Goal: Entertainment & Leisure: Consume media (video, audio)

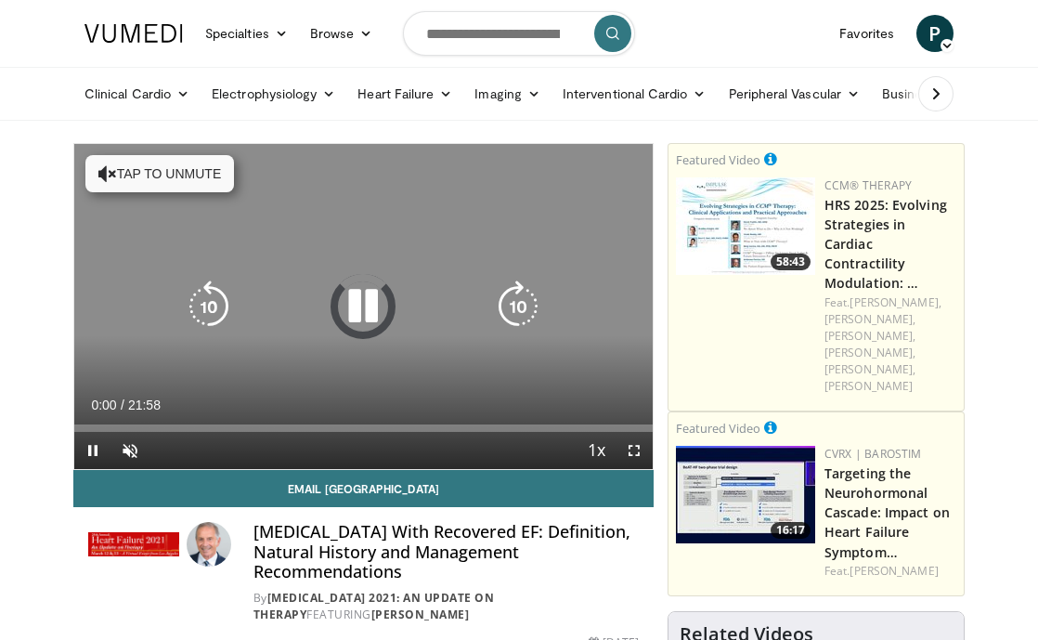
click at [141, 182] on button "Tap to unmute" at bounding box center [159, 173] width 149 height 37
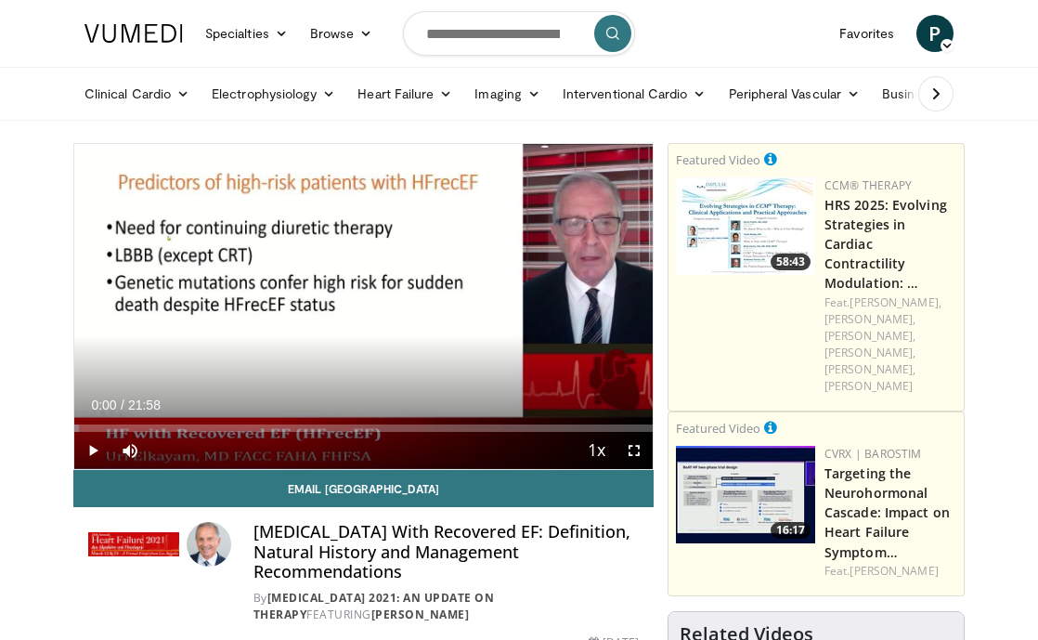
scroll to position [51, 0]
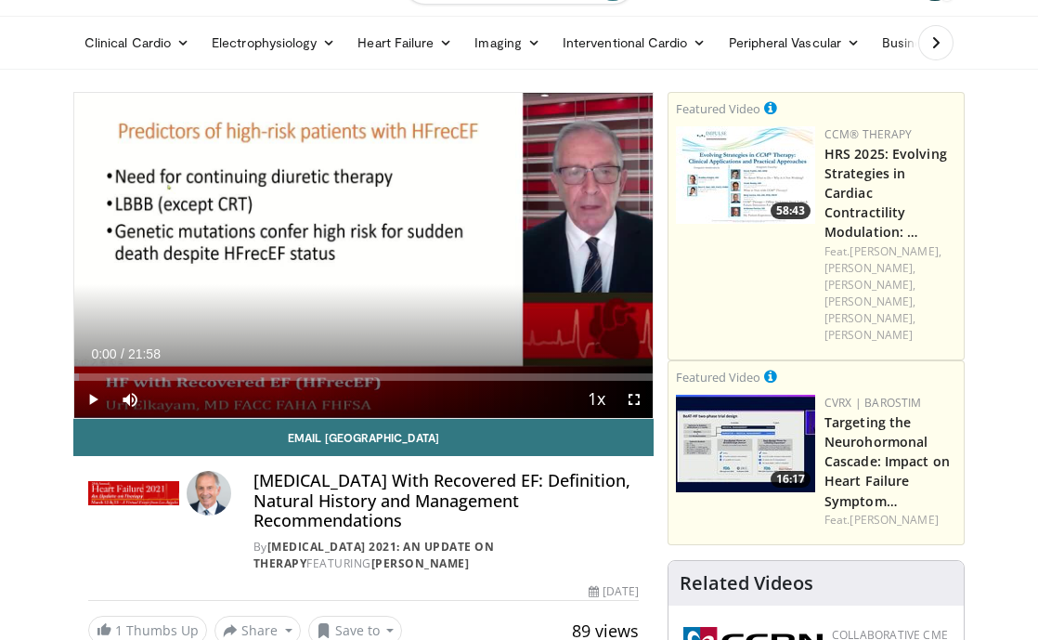
click at [90, 400] on span "Video Player" at bounding box center [92, 399] width 37 height 37
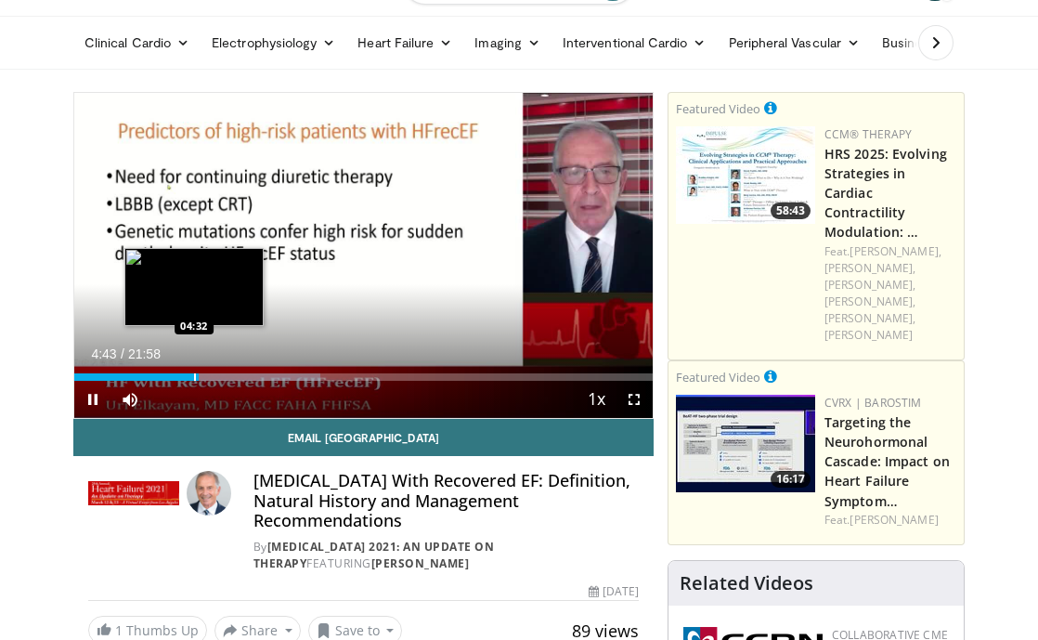
click at [194, 375] on div "10 seconds Tap to unmute" at bounding box center [363, 255] width 578 height 325
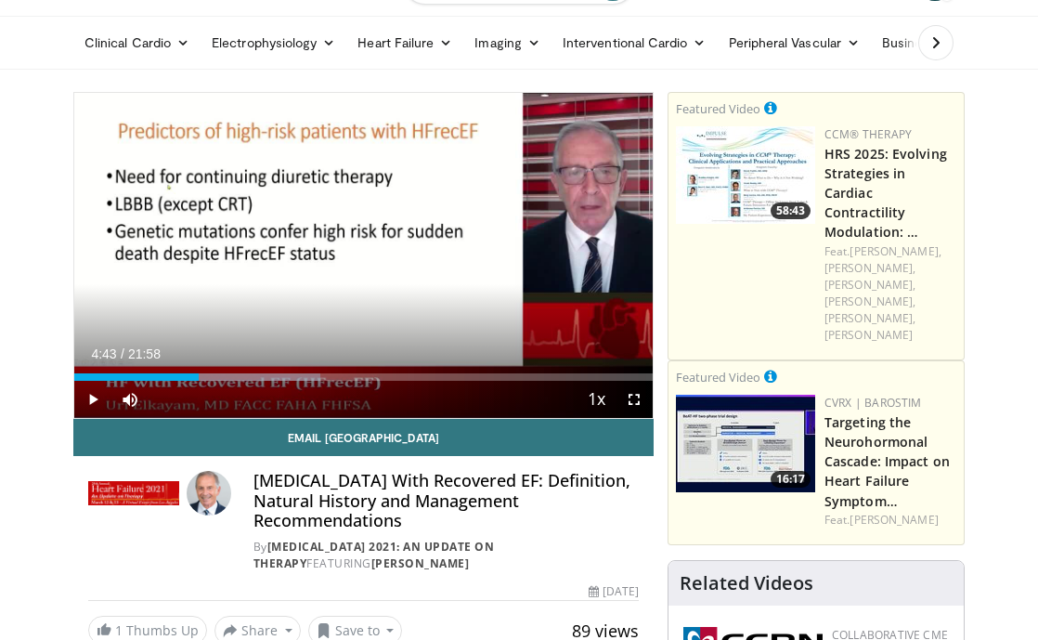
click at [94, 400] on span "Video Player" at bounding box center [92, 399] width 37 height 37
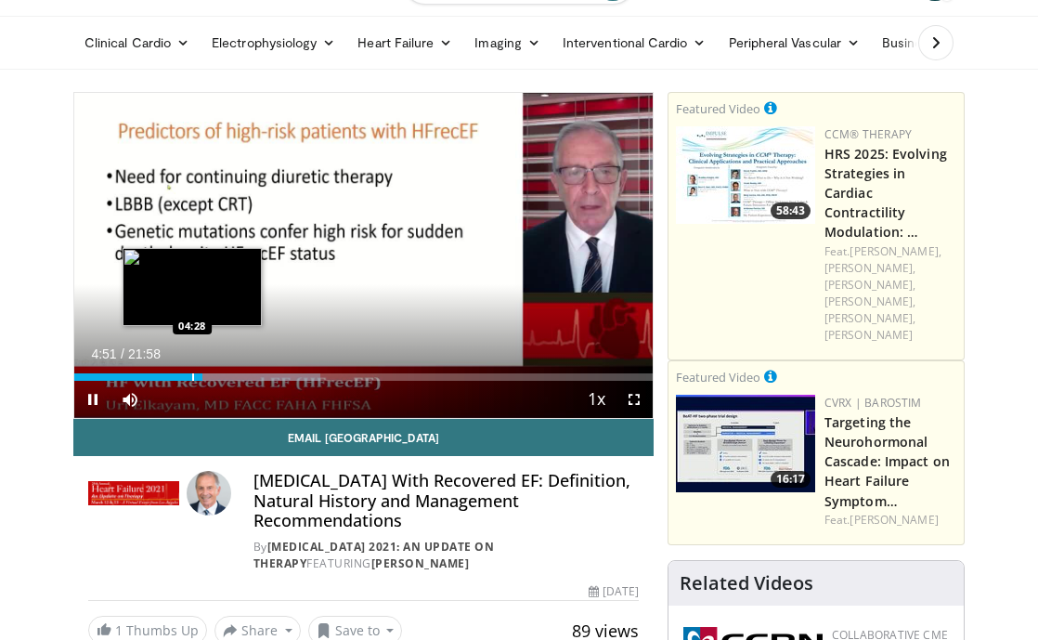
click at [192, 379] on div "Progress Bar" at bounding box center [193, 376] width 2 height 7
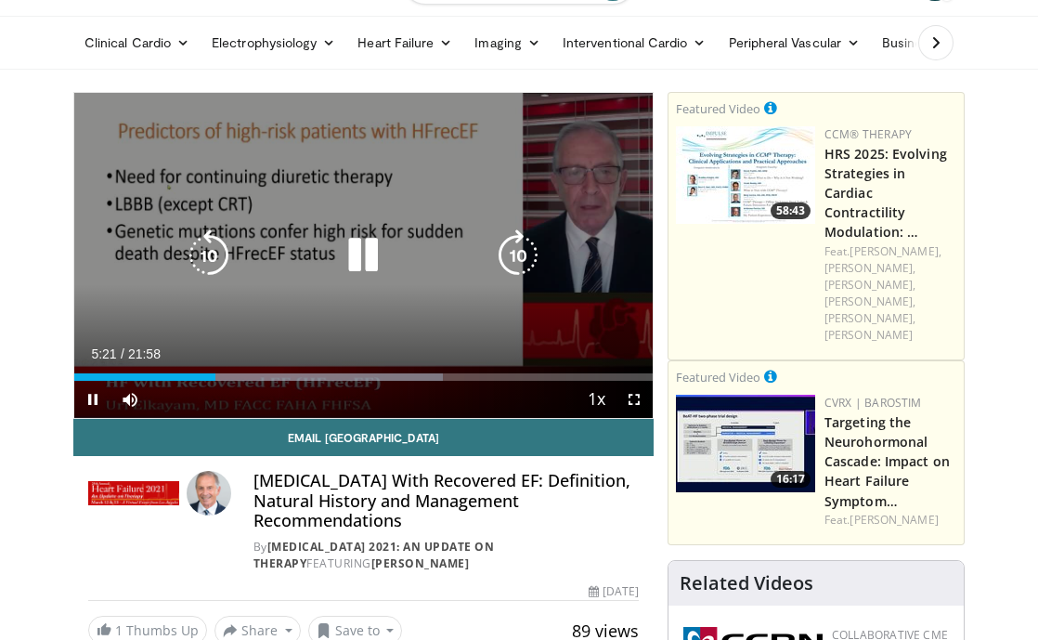
click at [203, 252] on icon "Video Player" at bounding box center [209, 255] width 52 height 52
click at [214, 263] on icon "Video Player" at bounding box center [209, 255] width 52 height 52
click at [212, 249] on icon "Video Player" at bounding box center [209, 255] width 52 height 52
click at [203, 252] on icon "Video Player" at bounding box center [209, 255] width 52 height 52
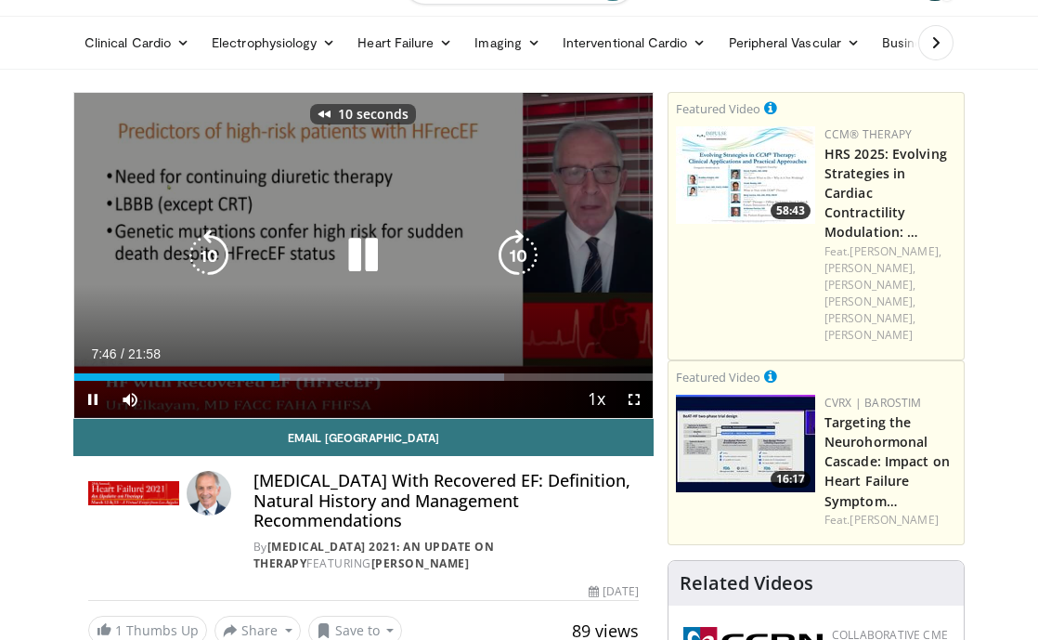
click at [203, 252] on icon "Video Player" at bounding box center [209, 255] width 52 height 52
click at [216, 249] on icon "Video Player" at bounding box center [209, 255] width 52 height 52
click at [212, 252] on icon "Video Player" at bounding box center [209, 255] width 52 height 52
click at [211, 260] on icon "Video Player" at bounding box center [209, 255] width 52 height 52
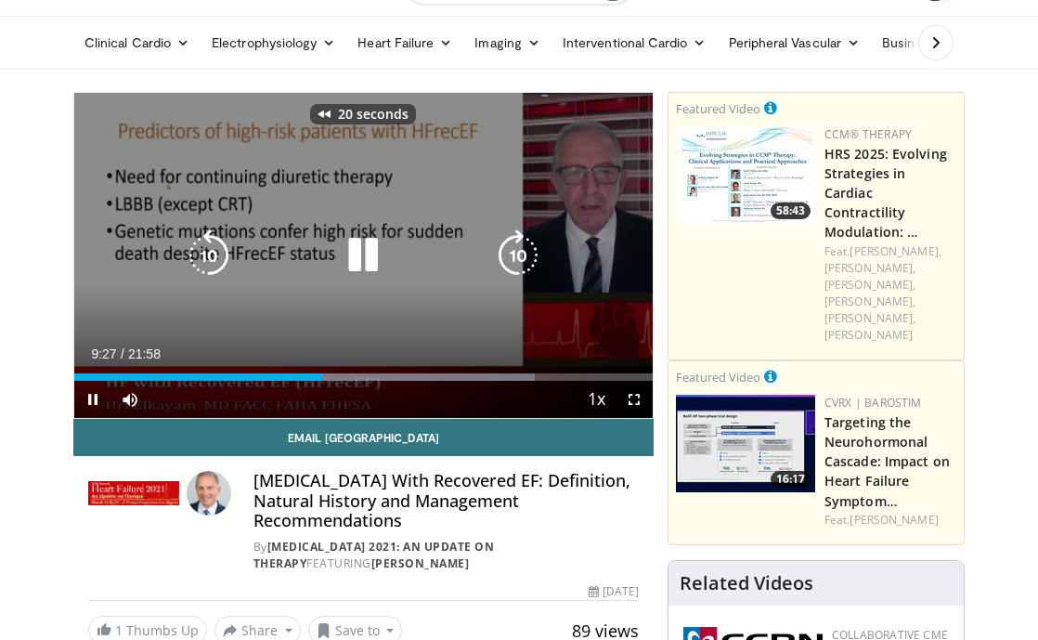
click at [211, 260] on icon "Video Player" at bounding box center [209, 255] width 52 height 52
click at [217, 268] on icon "Video Player" at bounding box center [209, 255] width 52 height 52
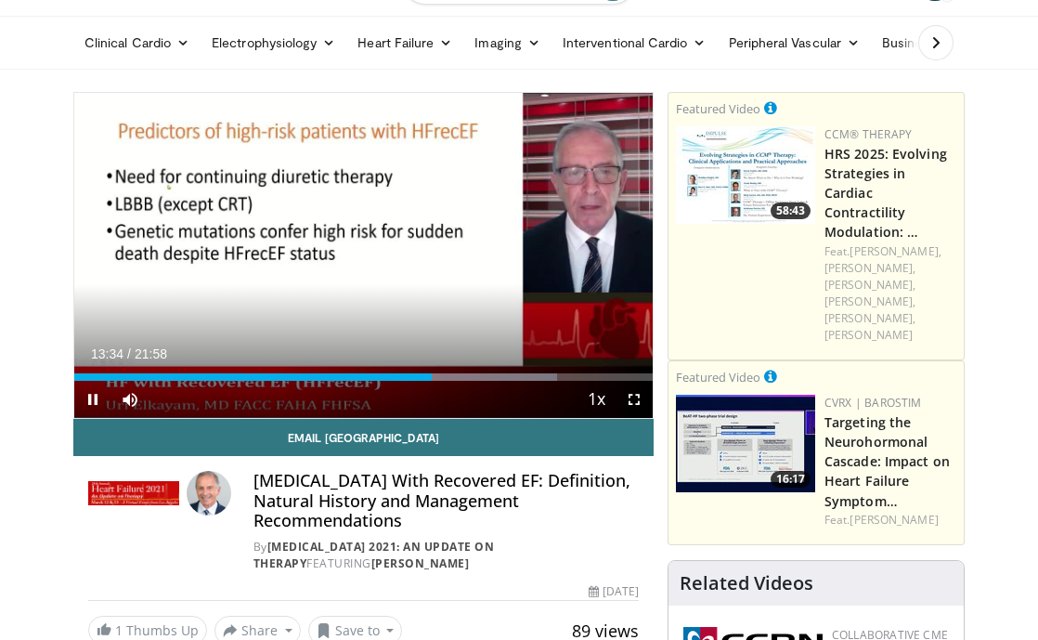
click at [94, 400] on span "Video Player" at bounding box center [92, 399] width 37 height 37
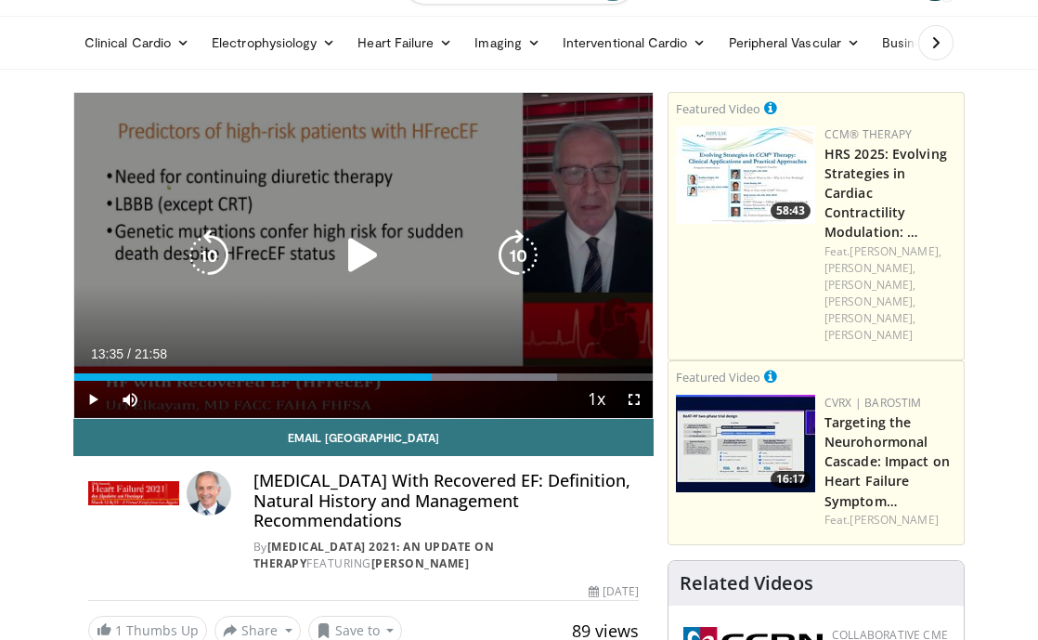
click at [359, 258] on icon "Video Player" at bounding box center [363, 255] width 52 height 52
click at [358, 264] on icon "Video Player" at bounding box center [363, 255] width 52 height 52
click at [372, 256] on icon "Video Player" at bounding box center [363, 255] width 52 height 52
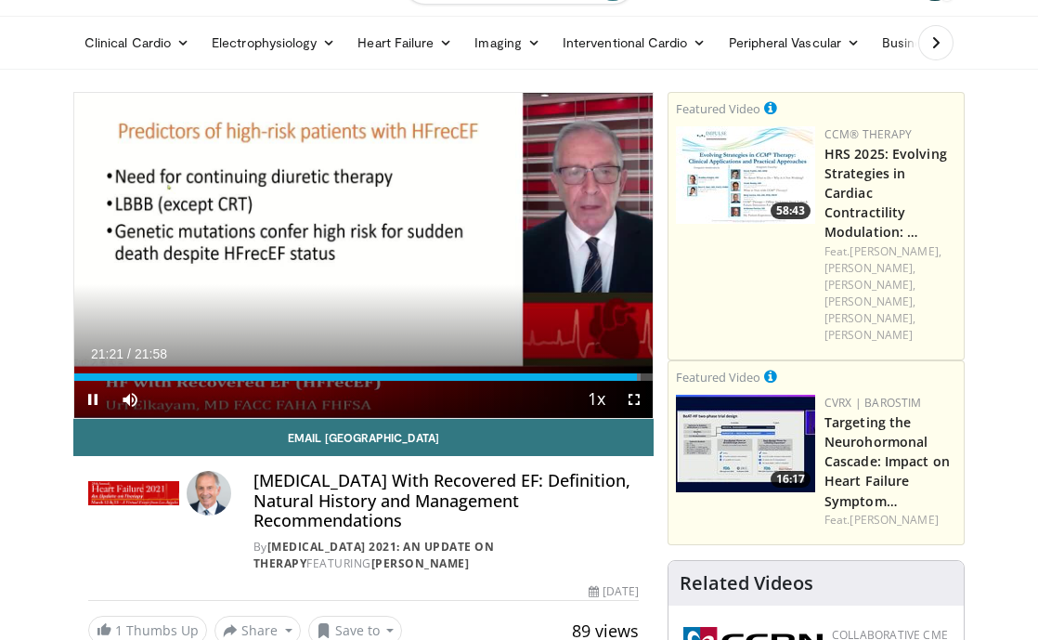
click at [93, 400] on span "Video Player" at bounding box center [92, 399] width 37 height 37
click at [98, 396] on span "Video Player" at bounding box center [92, 399] width 37 height 37
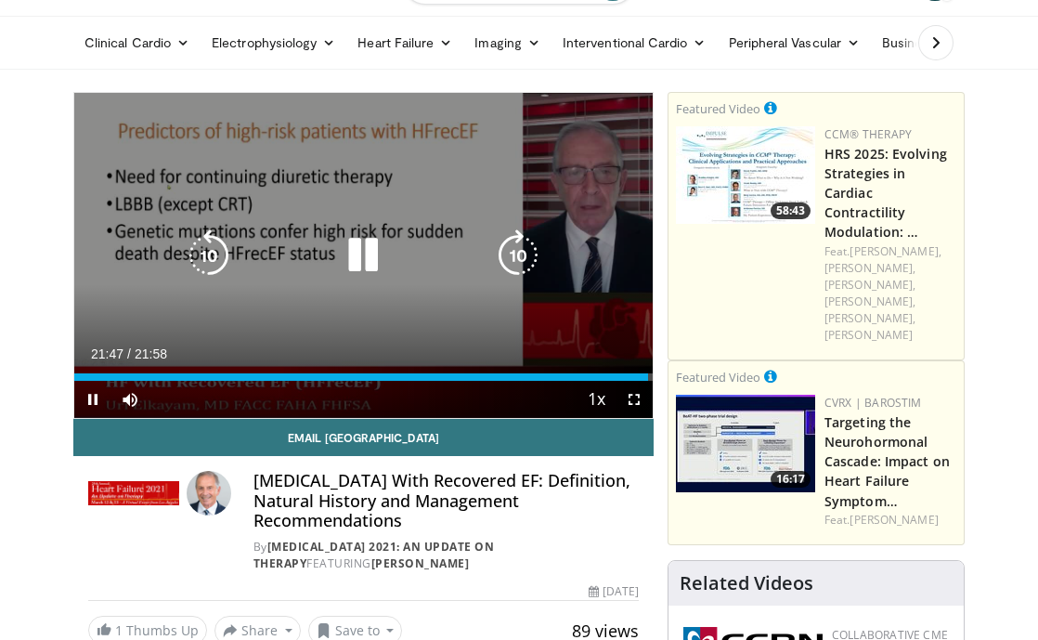
click at [368, 256] on icon "Video Player" at bounding box center [363, 255] width 52 height 52
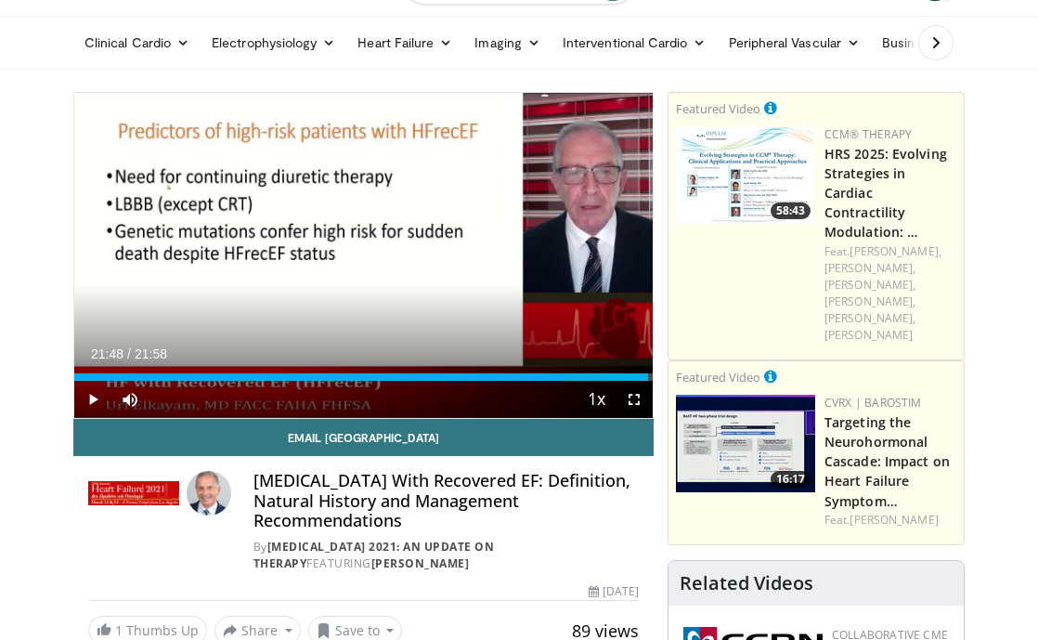
click at [91, 397] on span "Video Player" at bounding box center [92, 399] width 37 height 37
